Goal: Task Accomplishment & Management: Use online tool/utility

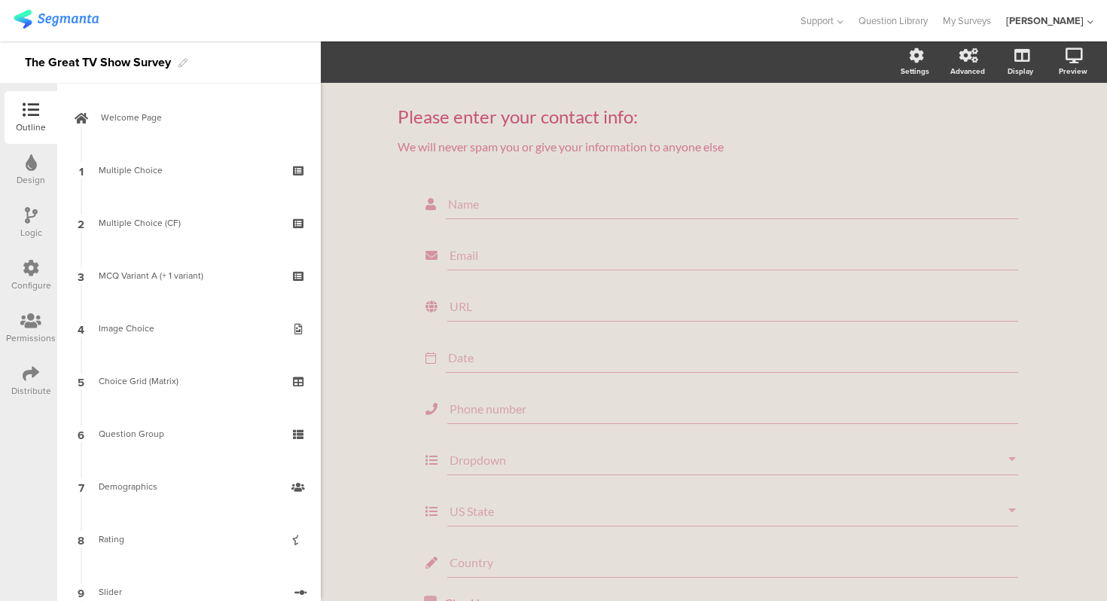
scroll to position [614, 0]
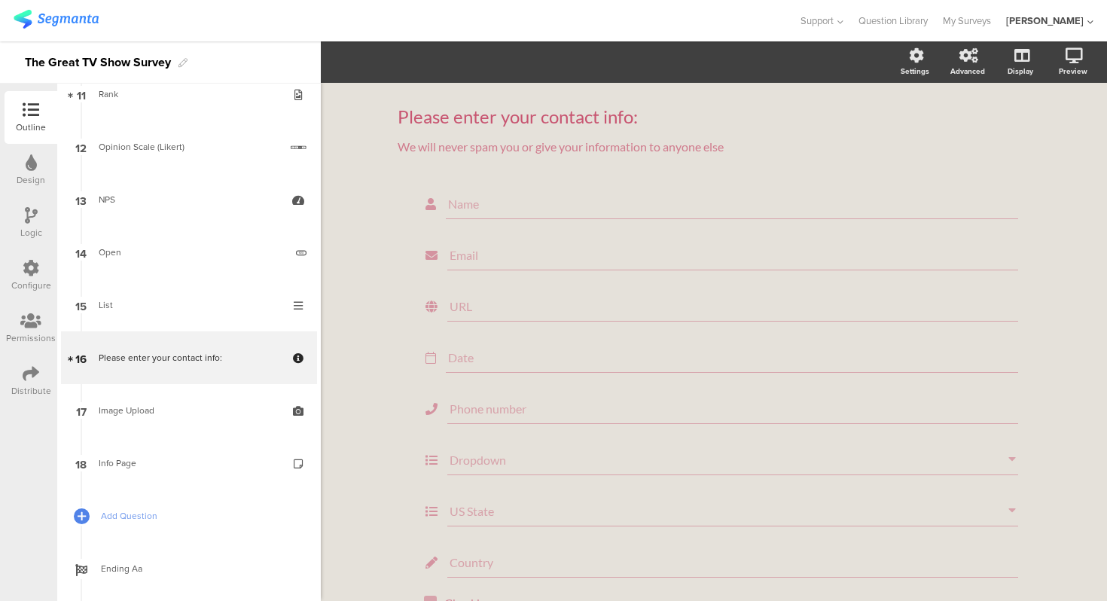
scroll to position [618, 0]
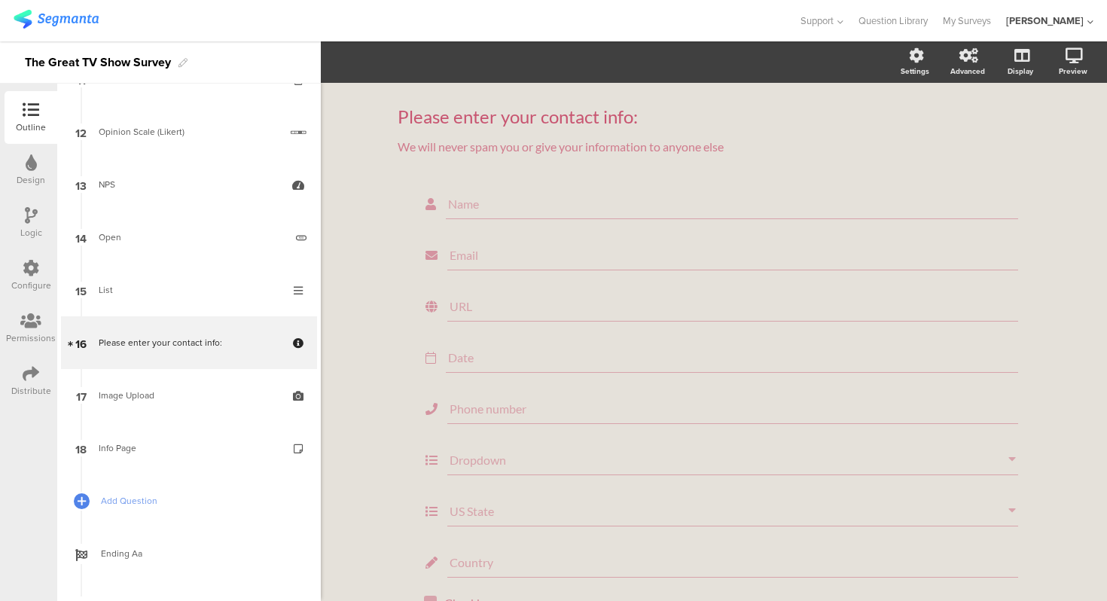
click at [360, 266] on div "Please enter your contact info: Please enter your contact info: We will never s…" at bounding box center [714, 410] width 786 height 655
click at [344, 135] on div "Please enter your contact info: Please enter your contact info: We will never s…" at bounding box center [714, 410] width 786 height 655
